Goal: Task Accomplishment & Management: Manage account settings

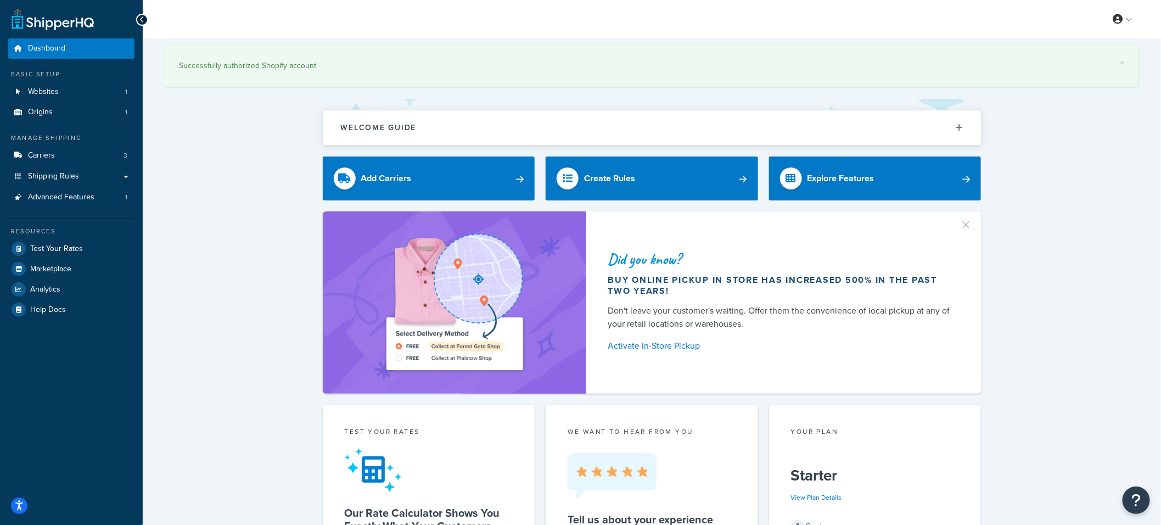
click at [88, 154] on link "Carriers 3" at bounding box center [71, 155] width 126 height 20
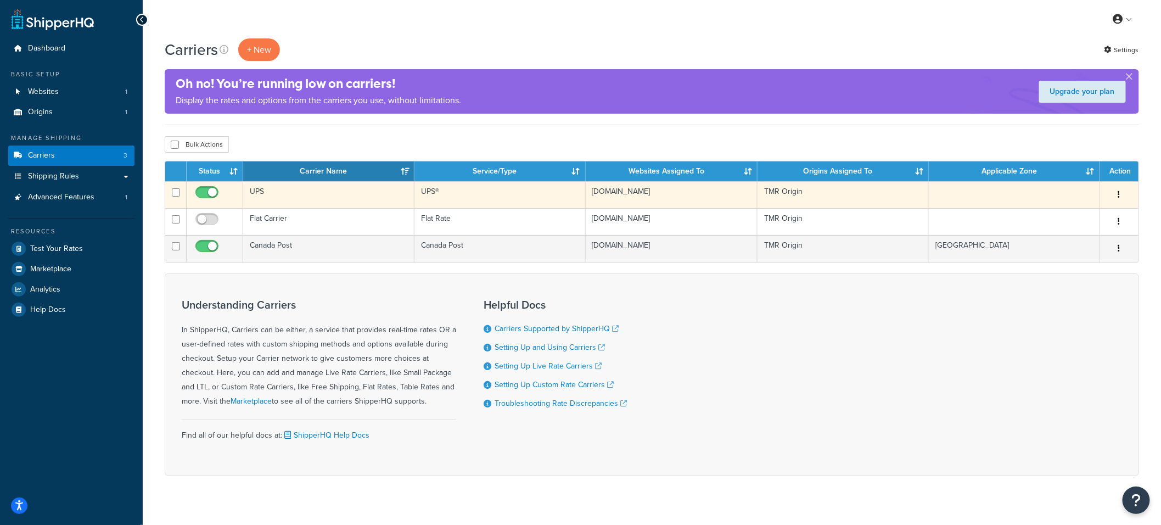
click at [285, 189] on td "UPS" at bounding box center [328, 194] width 171 height 27
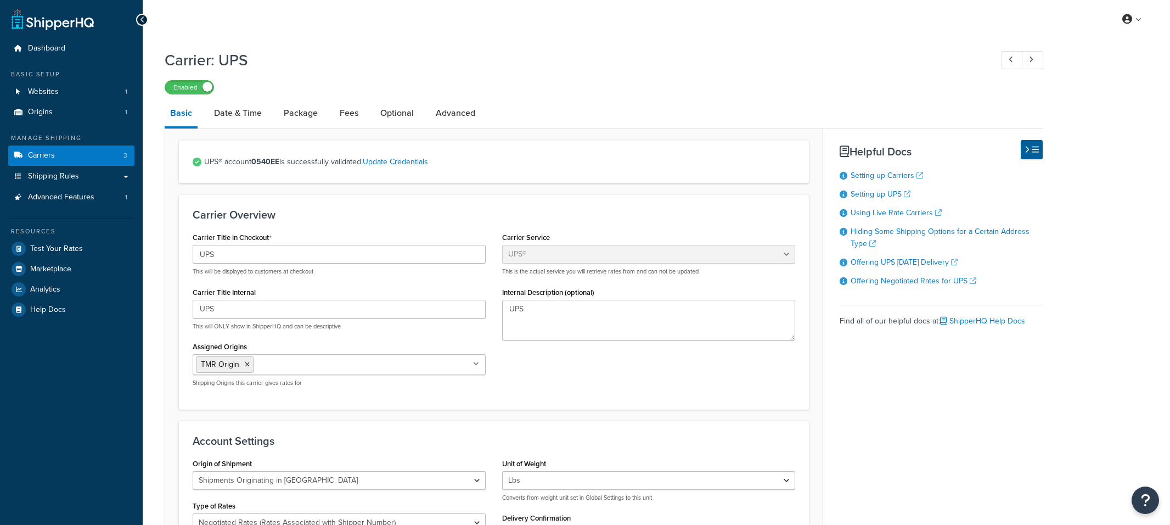
select select "ups"
select select "can"
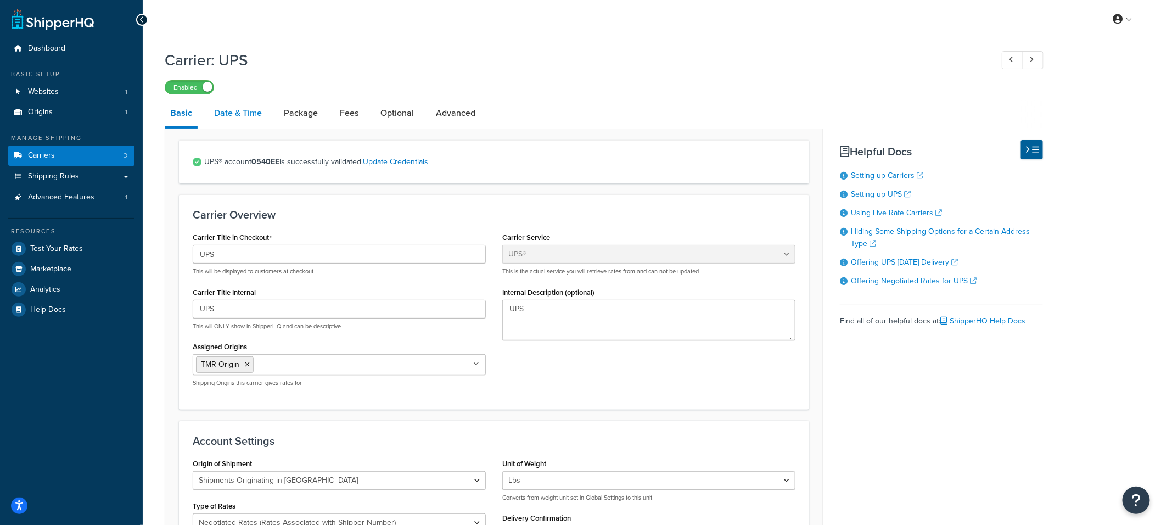
click at [254, 113] on link "Date & Time" at bounding box center [238, 113] width 59 height 26
select select "yMMMEd"
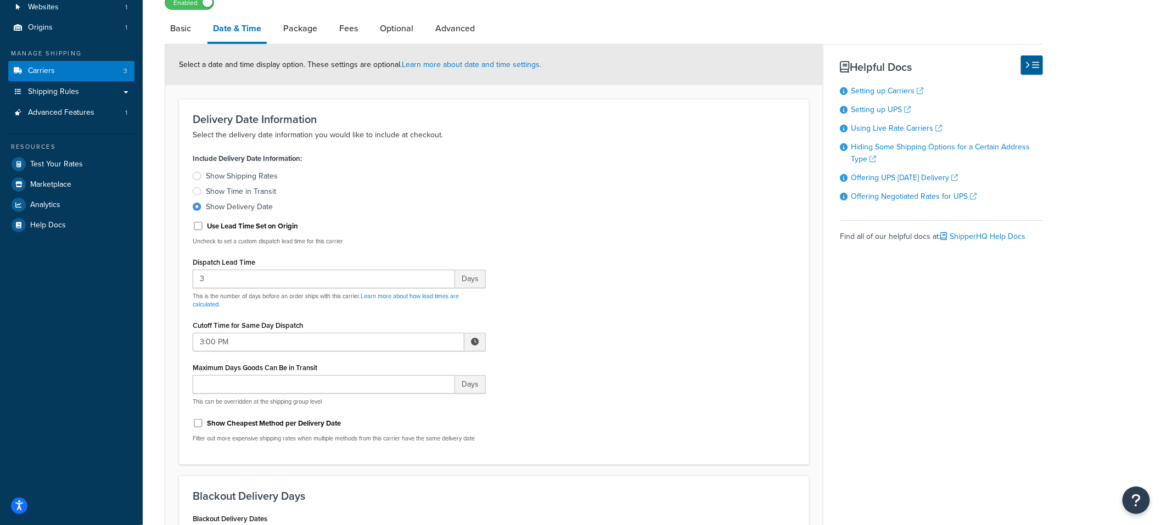
scroll to position [86, 0]
drag, startPoint x: 228, startPoint y: 277, endPoint x: 183, endPoint y: 274, distance: 45.1
click at [183, 274] on div "Delivery Date Information Select the delivery date information you would like t…" at bounding box center [494, 280] width 630 height 366
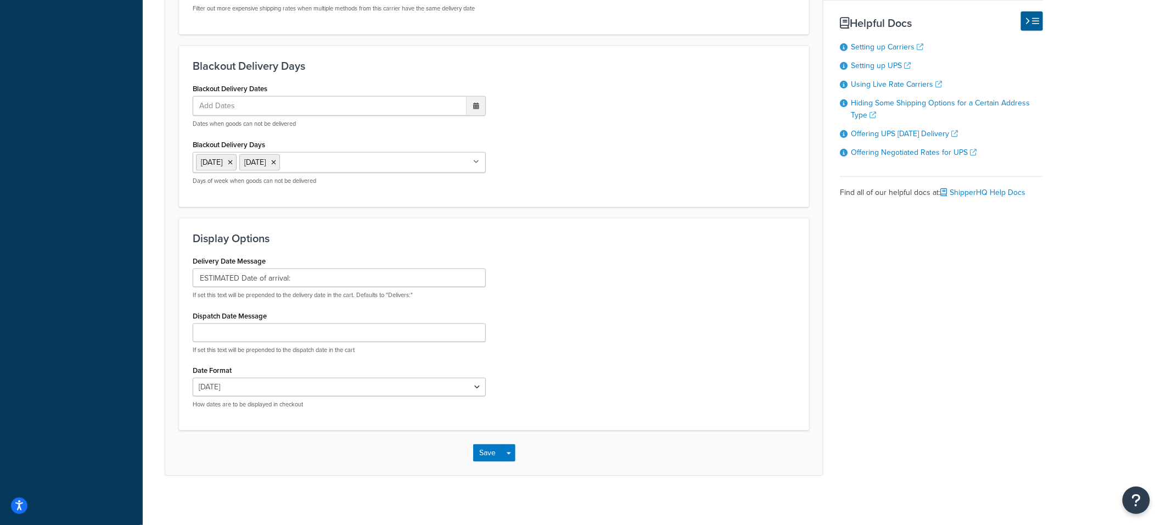
scroll to position [520, 0]
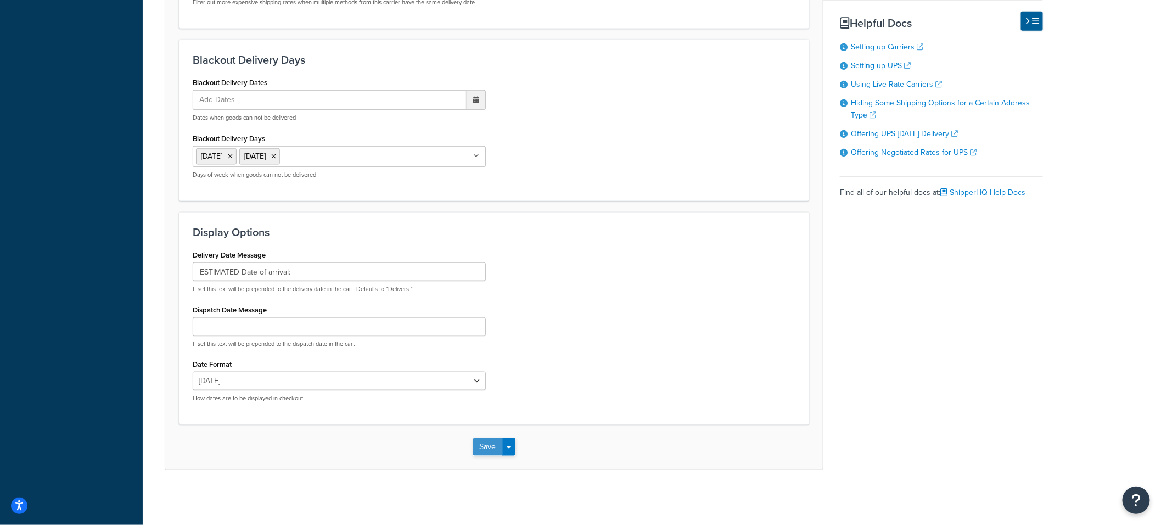
type input "5"
click at [486, 445] on button "Save" at bounding box center [488, 447] width 30 height 18
